Goal: Navigation & Orientation: Understand site structure

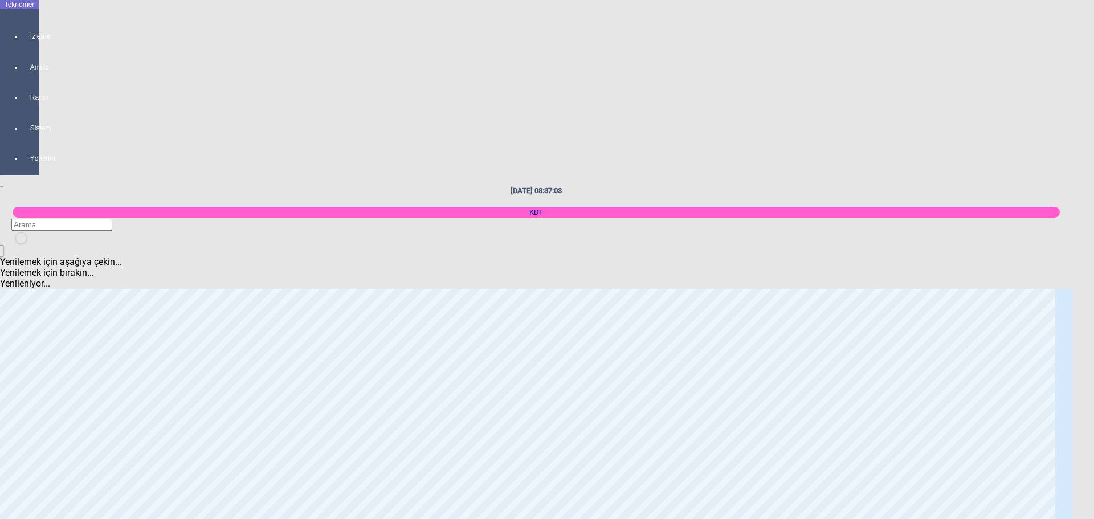
scroll to position [2047, 0]
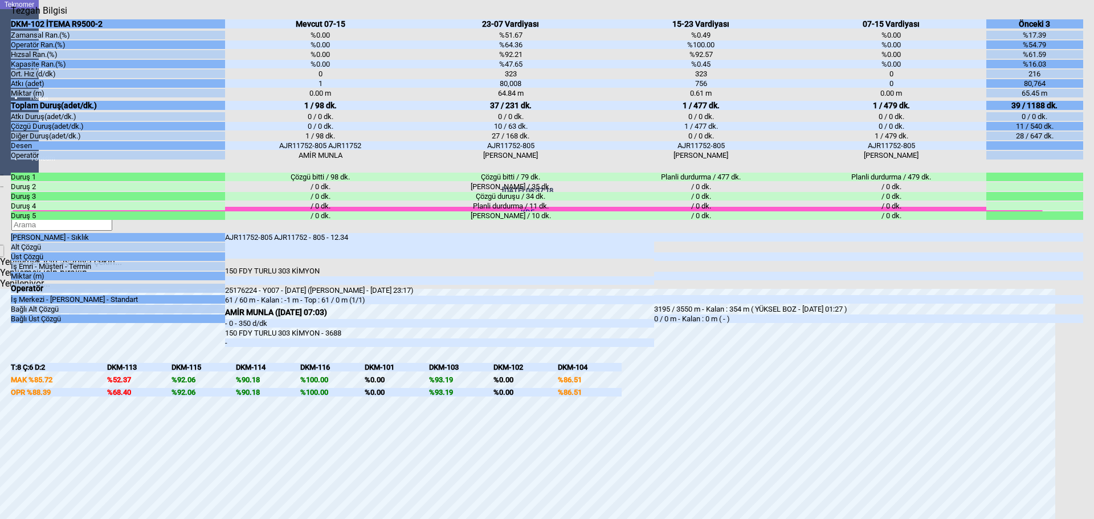
click at [5, 365] on body "Teknomer İzleme Analiz Rapor Sistem Yönetim [DATE] 08:37:18 KDF Yenilemek için …" at bounding box center [547, 259] width 1094 height 519
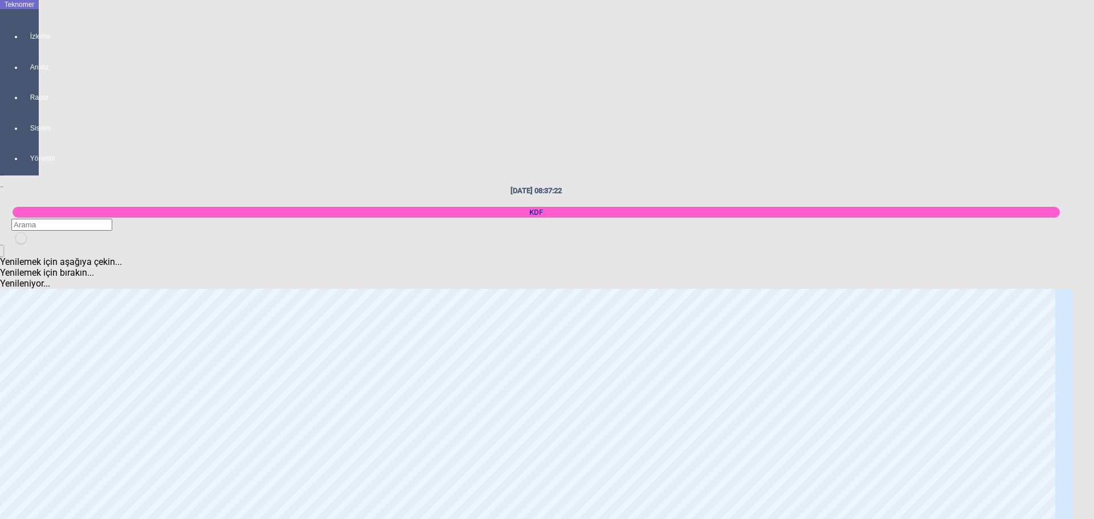
scroll to position [1534, 0]
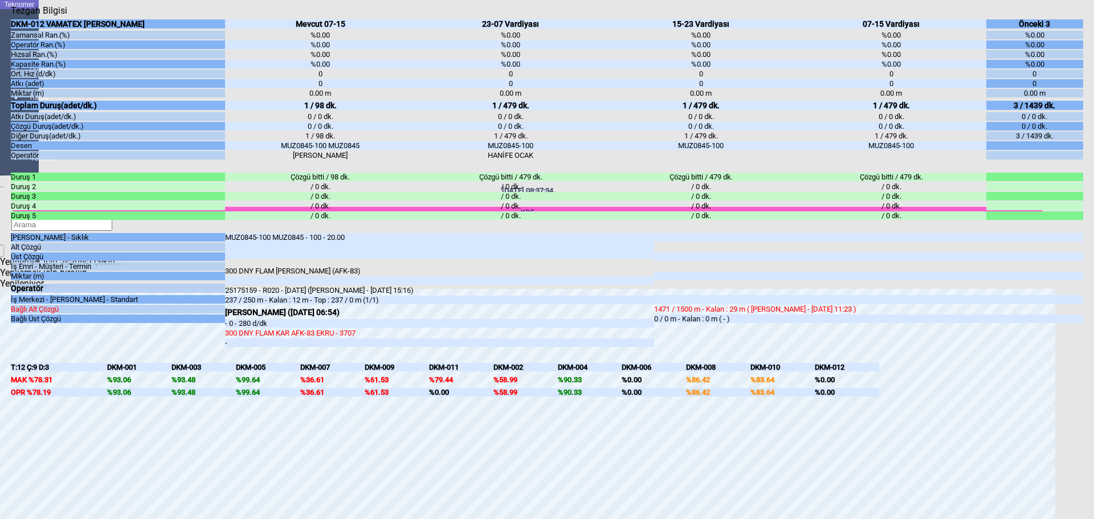
click at [1, 357] on body "Teknomer İzleme Analiz Rapor Sistem Yönetim [DATE] 08:37:34 KDF Yenilemek için …" at bounding box center [547, 259] width 1094 height 519
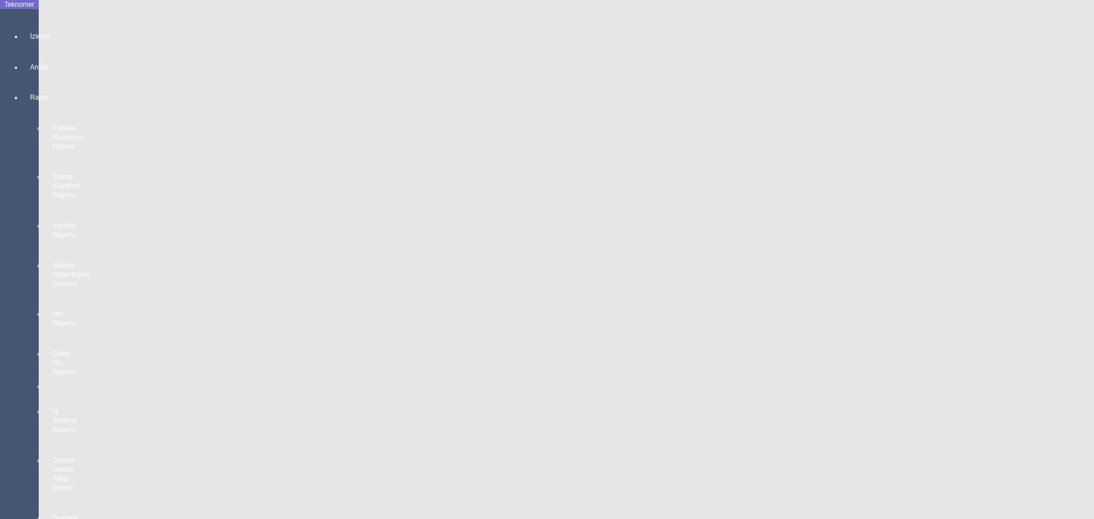
scroll to position [793, 0]
click at [6, 279] on body "Teknomer İzleme Analiz Rapor Fabrika Randıman Raporu Zaman Kayıpları Raporu Var…" at bounding box center [547, 259] width 1094 height 519
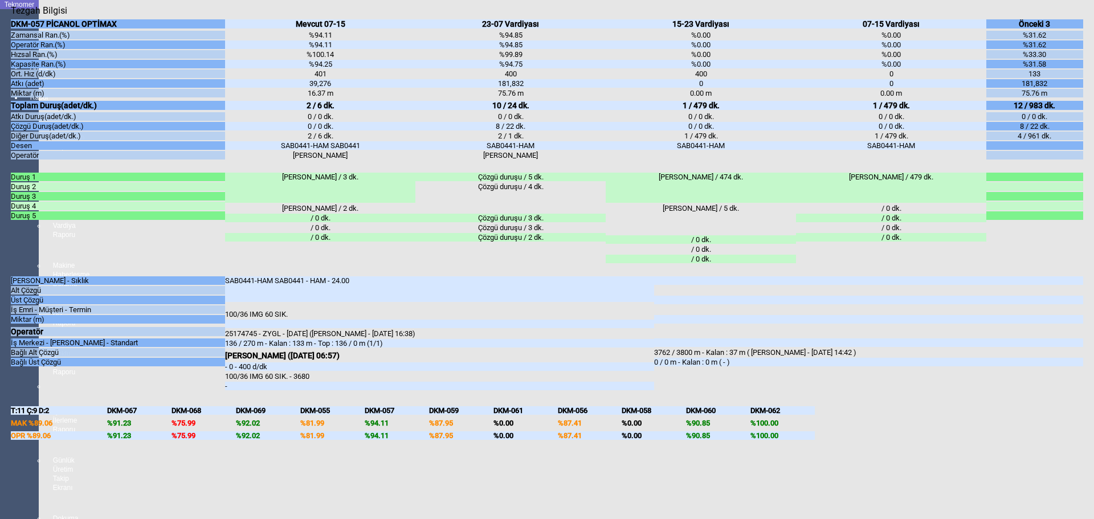
click at [7, 255] on body "Teknomer İzleme Analiz Rapor Fabrika Randıman Raporu Zaman Kayıpları Raporu Var…" at bounding box center [547, 259] width 1094 height 519
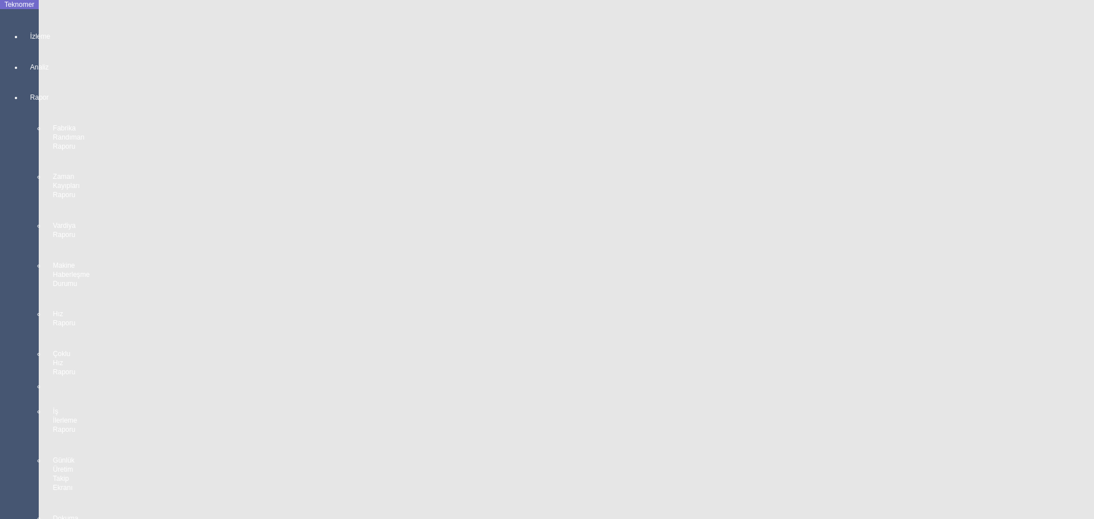
scroll to position [0, 0]
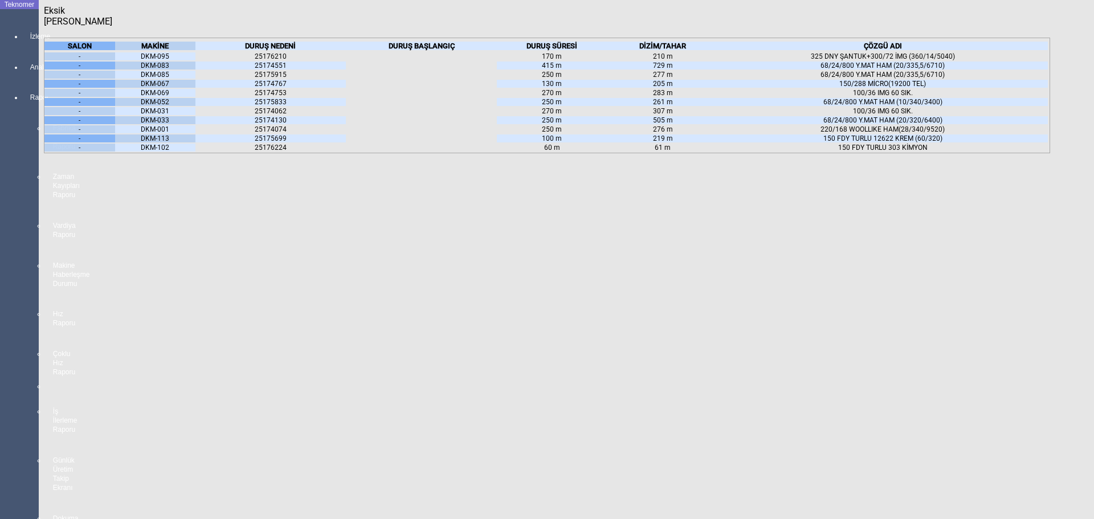
click at [169, 46] on icon at bounding box center [169, 46] width 0 height 9
click at [13, 254] on body "Teknomer İzleme Analiz Rapor Fabrika Randıman Raporu Zaman Kayıpları Raporu Var…" at bounding box center [547, 259] width 1094 height 519
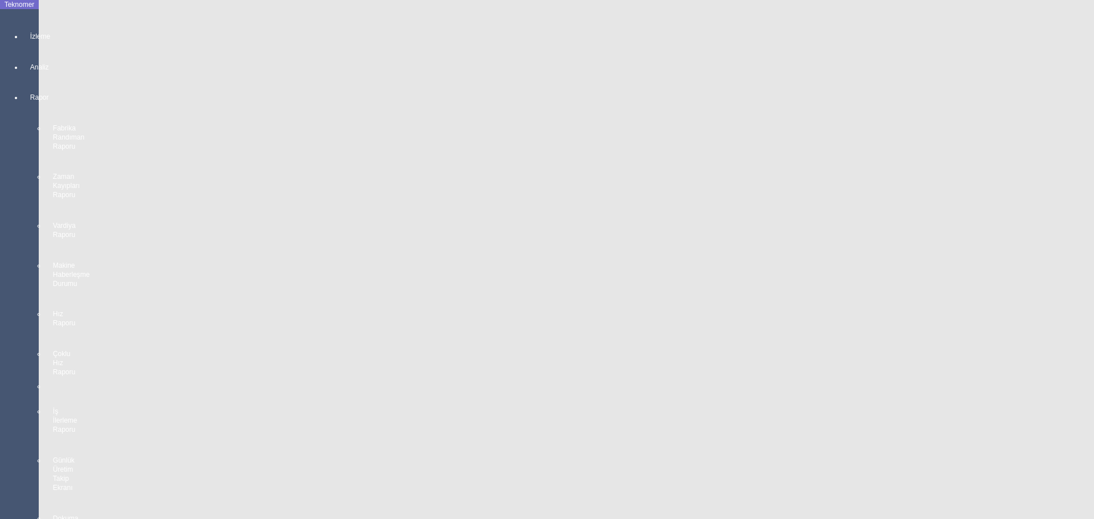
scroll to position [2047, 0]
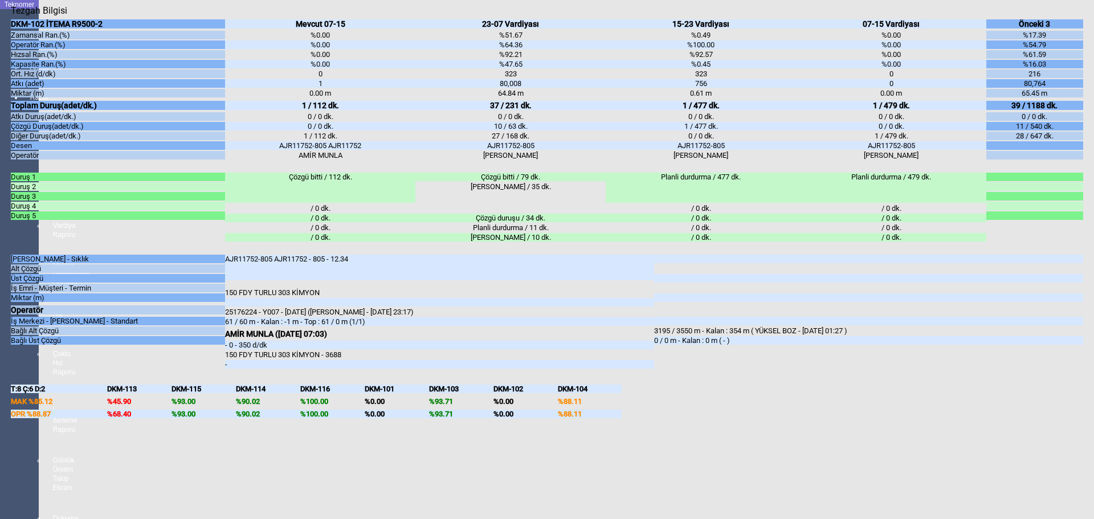
drag, startPoint x: 0, startPoint y: 346, endPoint x: 37, endPoint y: 354, distance: 37.9
click at [0, 347] on body "Teknomer İzleme Analiz Rapor Fabrika Randıman Raporu Zaman Kayıpları Raporu Var…" at bounding box center [547, 259] width 1094 height 519
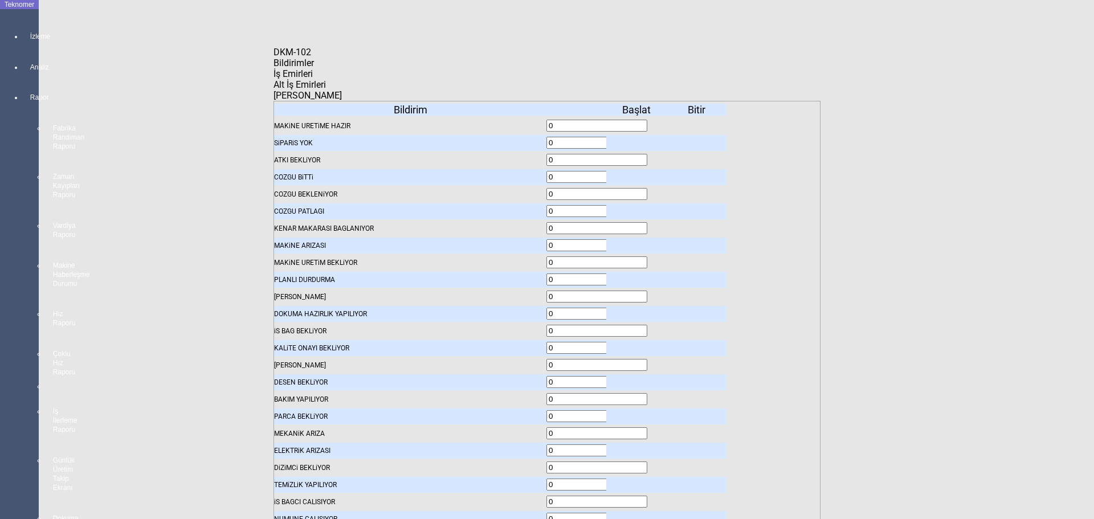
click at [313, 79] on span "İş Emirleri" at bounding box center [292, 73] width 39 height 11
click at [0, 301] on body "Teknomer İzleme Analiz Rapor Fabrika Randıman Raporu Zaman Kayıpları Raporu Var…" at bounding box center [547, 259] width 1094 height 519
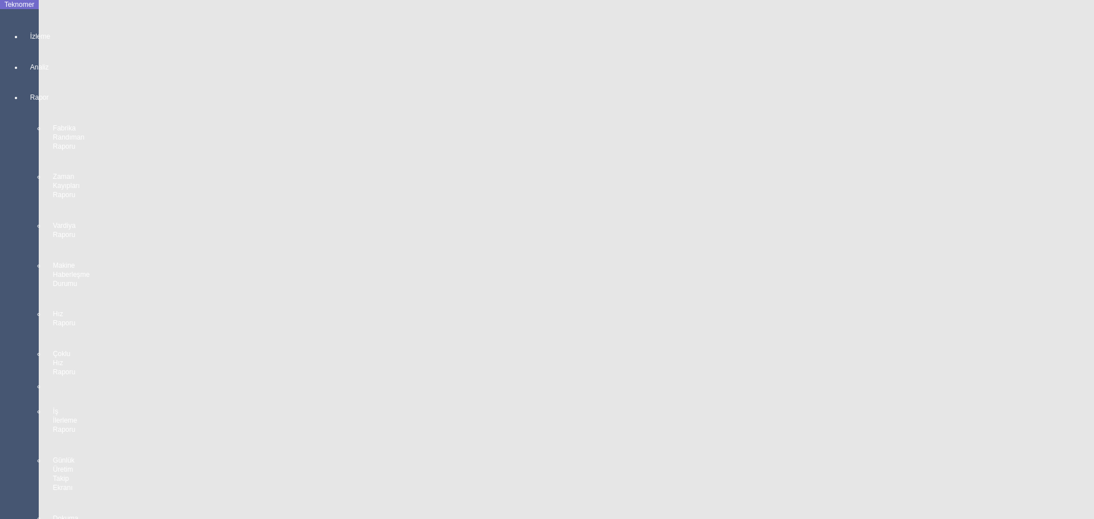
scroll to position [907, 0]
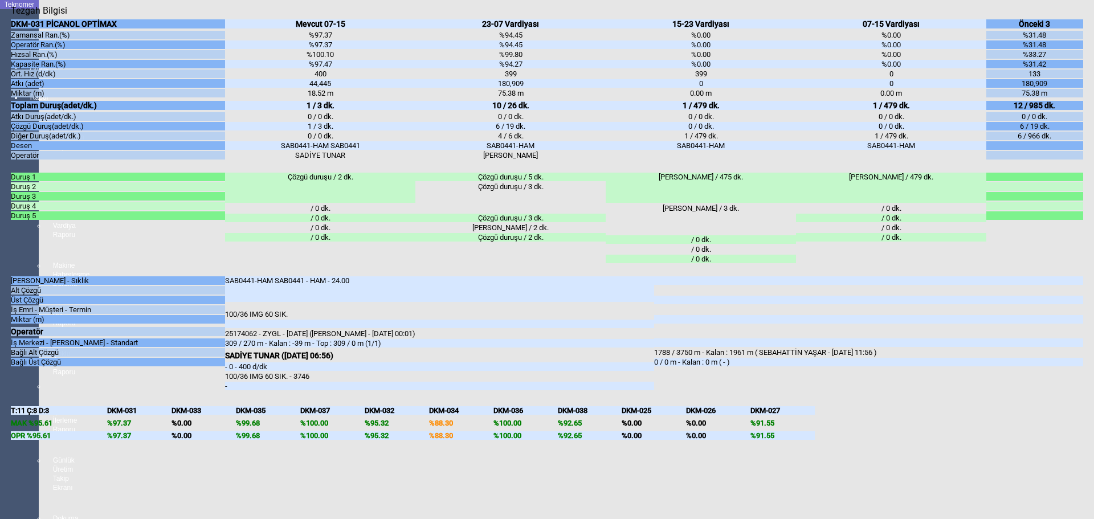
click at [0, 298] on body "Teknomer İzleme Analiz Rapor Fabrika Randıman Raporu Zaman Kayıpları Raporu Var…" at bounding box center [547, 259] width 1094 height 519
click at [6, 308] on body "Teknomer İzleme Analiz Rapor Fabrika Randıman Raporu Zaman Kayıpları Raporu Var…" at bounding box center [547, 259] width 1094 height 519
click at [0, 317] on body "Teknomer İzleme Analiz Rapor Fabrika Randıman Raporu Zaman Kayıpları Raporu Var…" at bounding box center [547, 259] width 1094 height 519
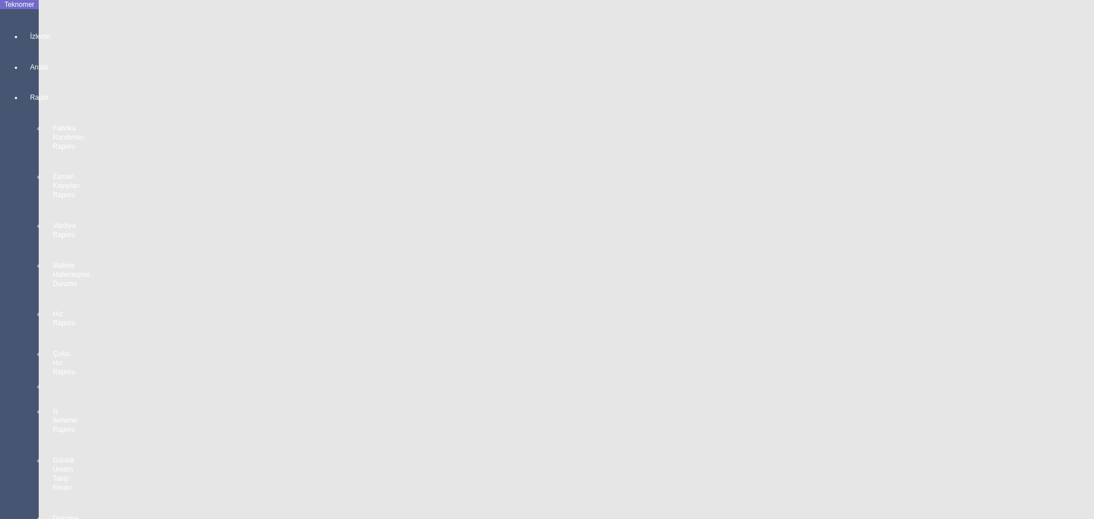
scroll to position [850, 0]
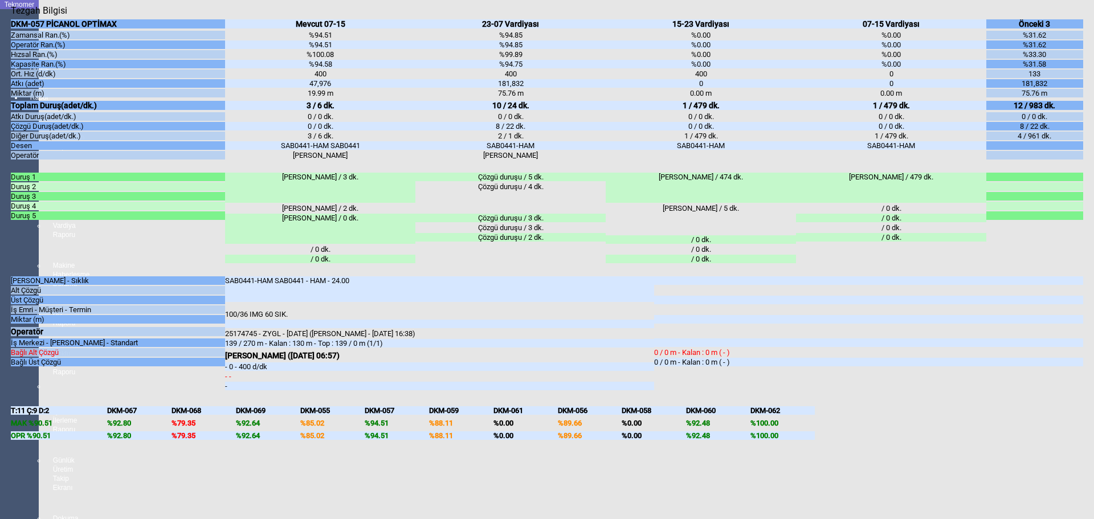
click at [0, 334] on body "Teknomer İzleme Analiz Rapor Fabrika Randıman Raporu Zaman Kayıpları Raporu Var…" at bounding box center [547, 259] width 1094 height 519
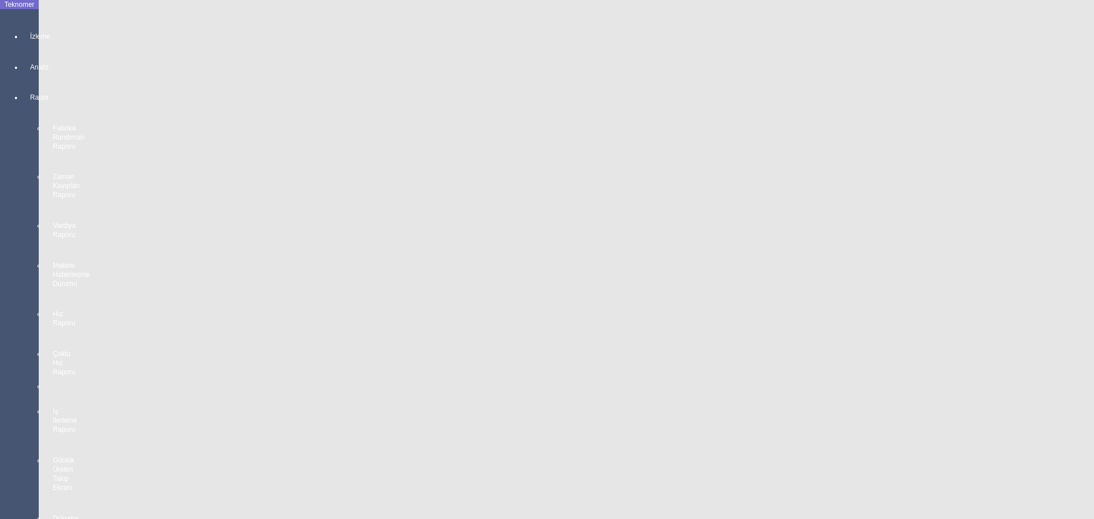
scroll to position [1819, 0]
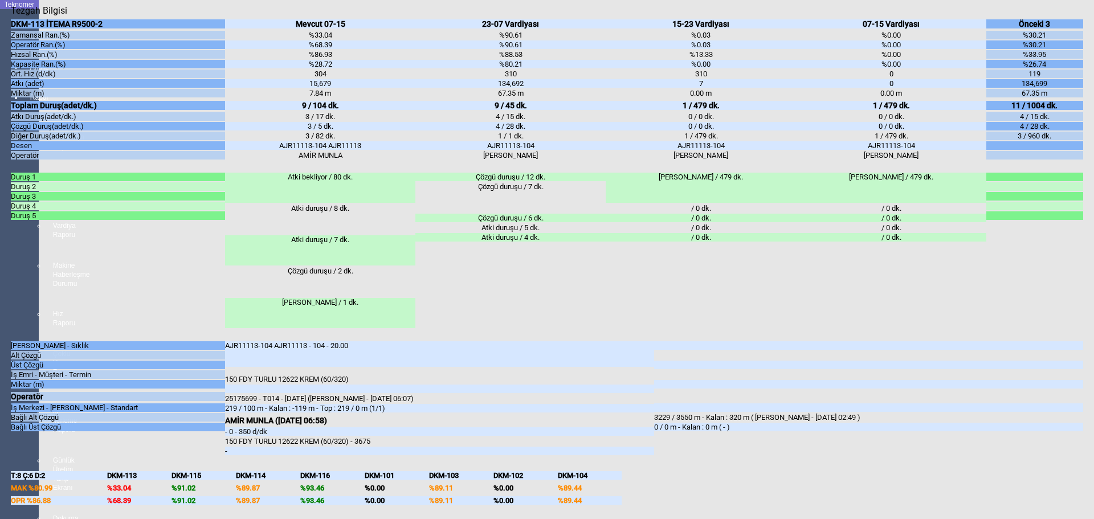
click at [3, 346] on body "Teknomer İzleme Analiz Rapor Fabrika Randıman Raporu Zaman Kayıpları Raporu Var…" at bounding box center [547, 259] width 1094 height 519
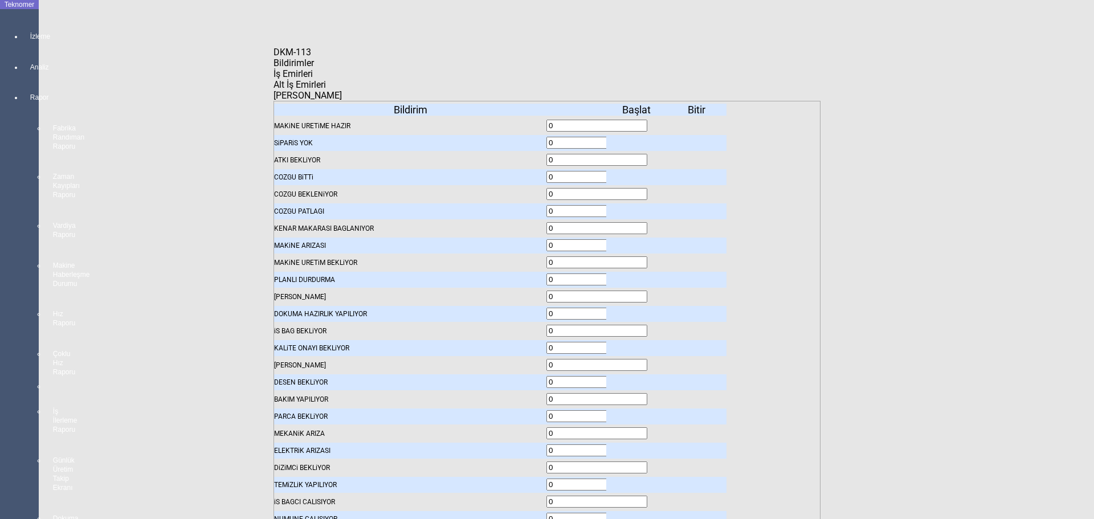
click at [21, 283] on body "Teknomer İzleme Analiz Rapor Fabrika Randıman Raporu Zaman Kayıpları Raporu Var…" at bounding box center [547, 259] width 1094 height 519
click at [0, 236] on body "Teknomer İzleme Analiz Rapor Fabrika Randıman Raporu Zaman Kayıpları Raporu Var…" at bounding box center [547, 259] width 1094 height 519
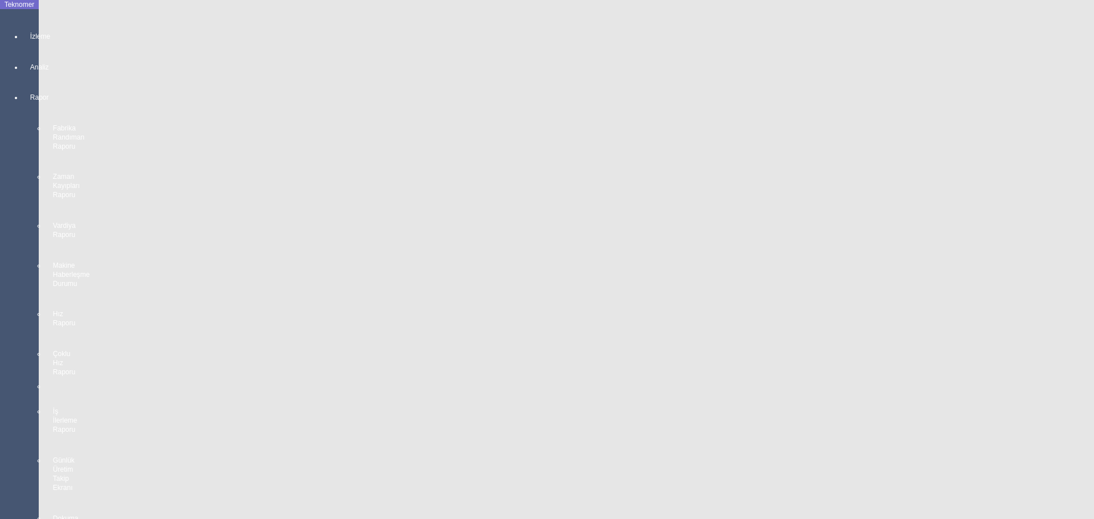
scroll to position [2047, 0]
